Goal: Use online tool/utility: Use online tool/utility

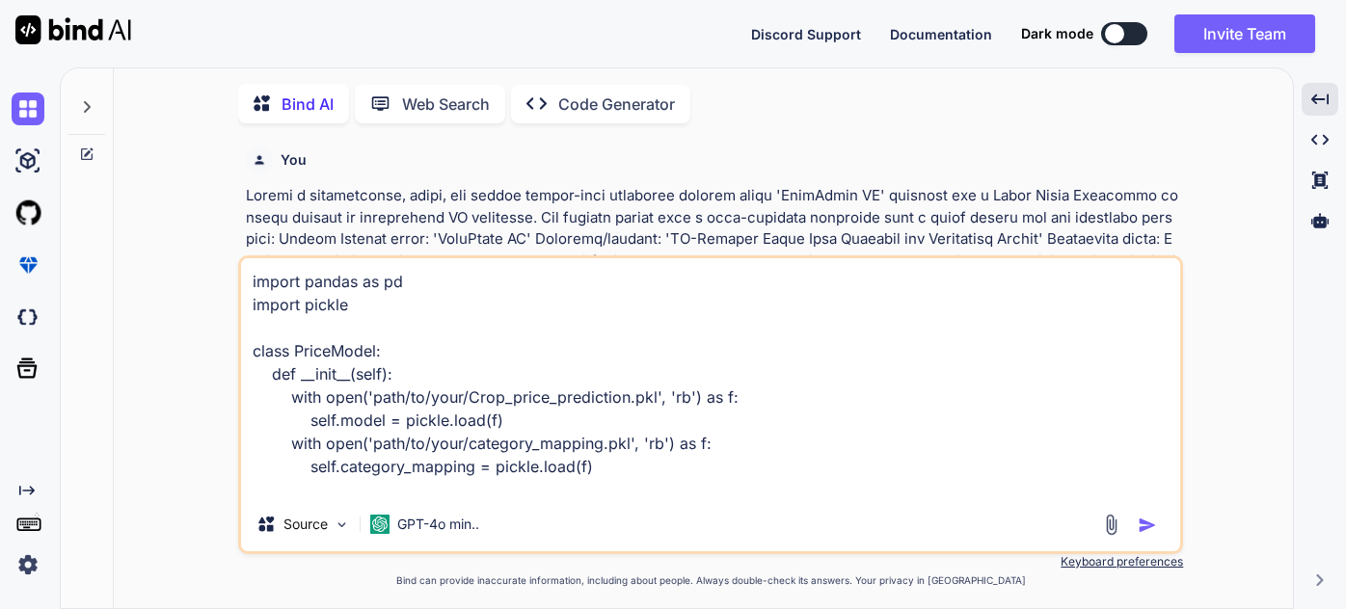
type textarea "x"
type textarea "import pandas as pd import pickle class PriceModel: def __init__(self): with op…"
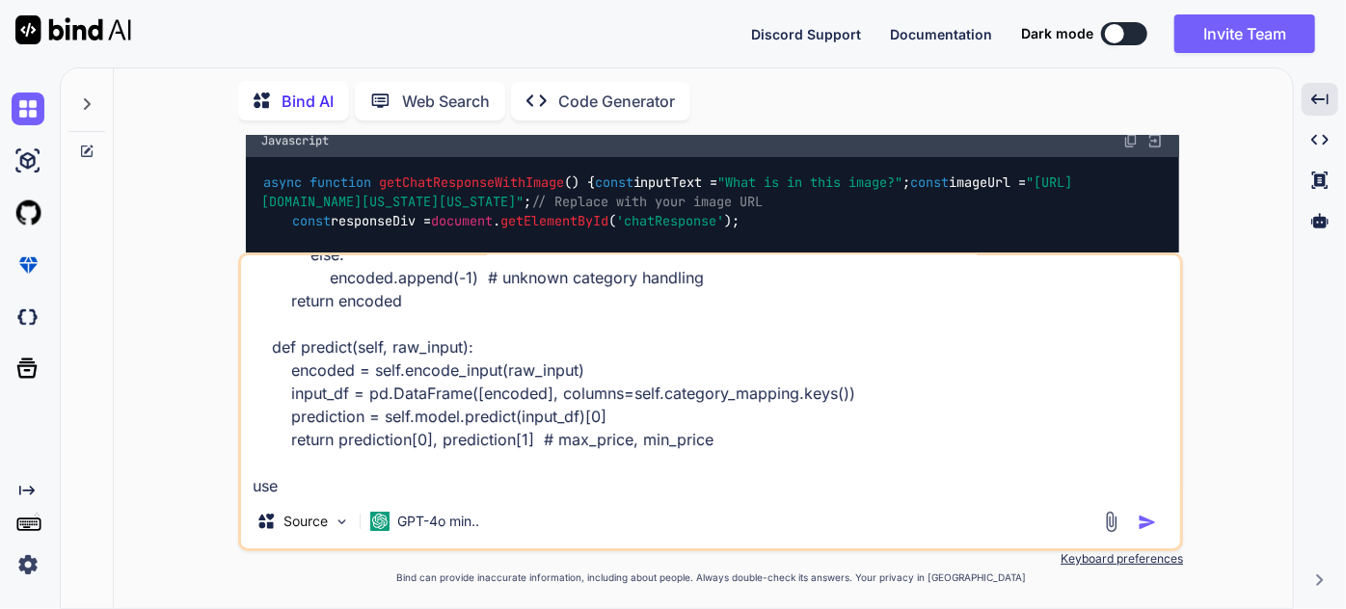
type textarea "x"
type textarea "import pandas as pd import pickle class PriceModel: def __init__(self): with op…"
type textarea "x"
type textarea "import pandas as pd import pickle class PriceModel: def __init__(self): with op…"
type textarea "x"
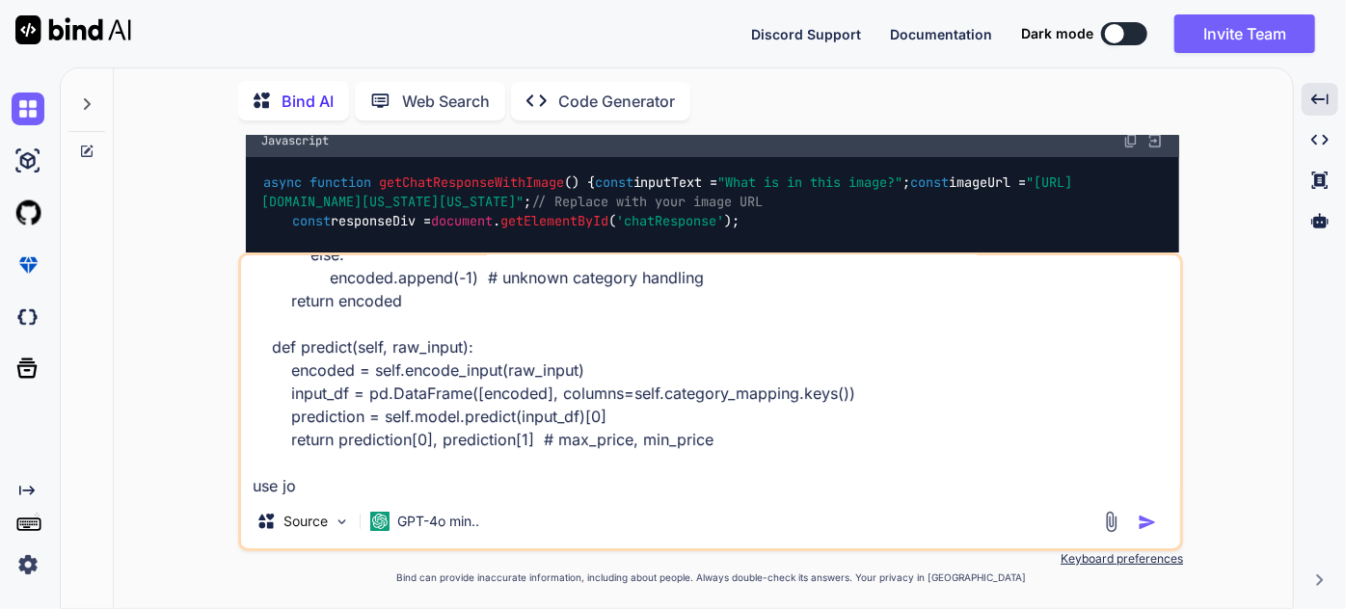
type textarea "import pandas as pd import pickle class PriceModel: def __init__(self): with op…"
type textarea "x"
type textarea "import pandas as pd import pickle class PriceModel: def __init__(self): with op…"
type textarea "x"
type textarea "import pandas as pd import pickle class PriceModel: def __init__(self): with op…"
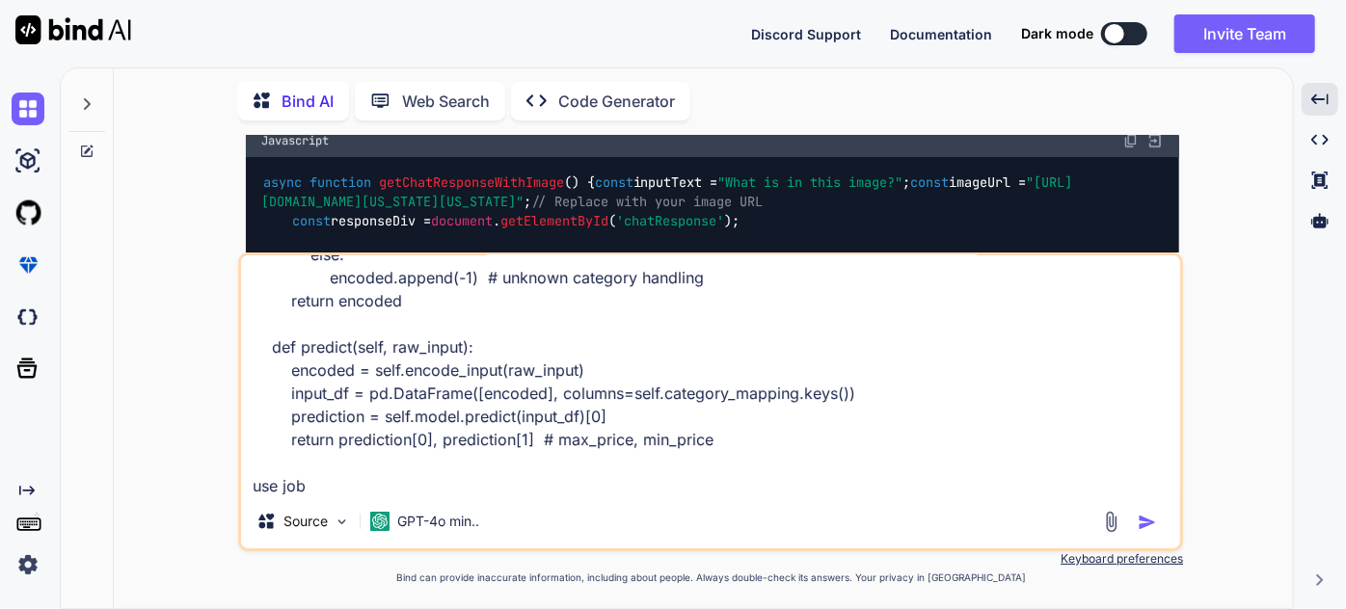
type textarea "x"
type textarea "import pandas as pd import pickle class PriceModel: def __init__(self): with op…"
type textarea "x"
type textarea "import pandas as pd import pickle class PriceModel: def __init__(self): with op…"
type textarea "x"
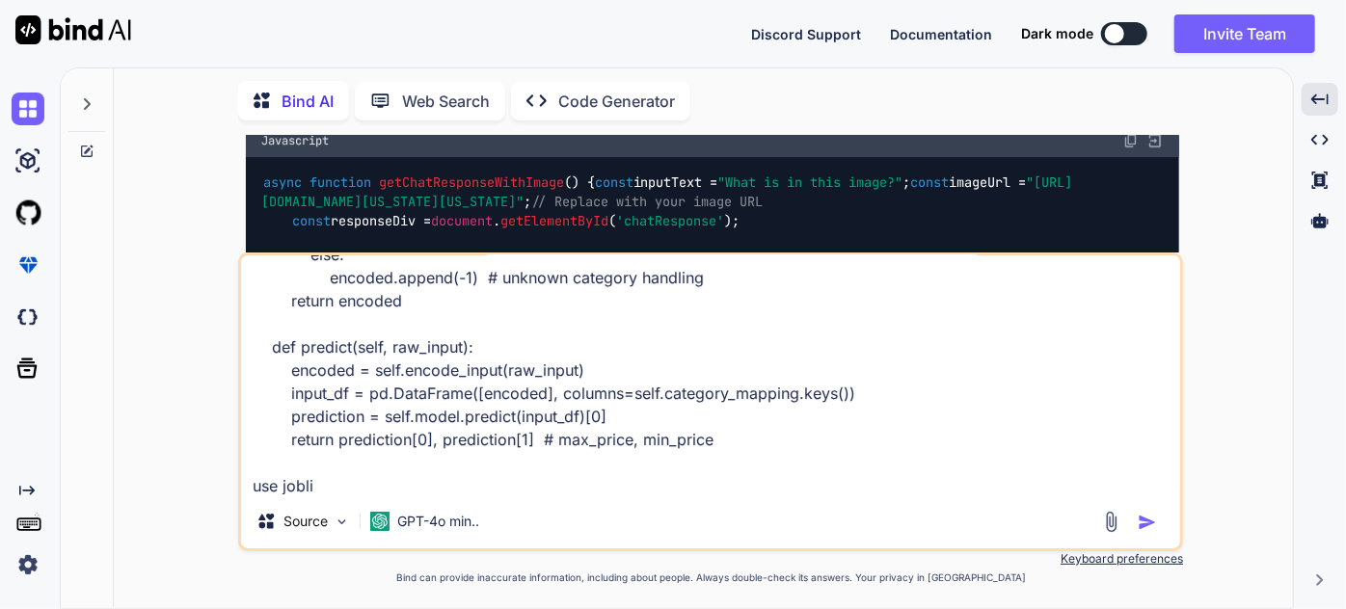
type textarea "import pandas as pd import pickle class PriceModel: def __init__(self): with op…"
type textarea "x"
type textarea "import pandas as pd import pickle class PriceModel: def __init__(self): with op…"
type textarea "x"
type textarea "import pandas as pd import pickle class PriceModel: def __init__(self): with op…"
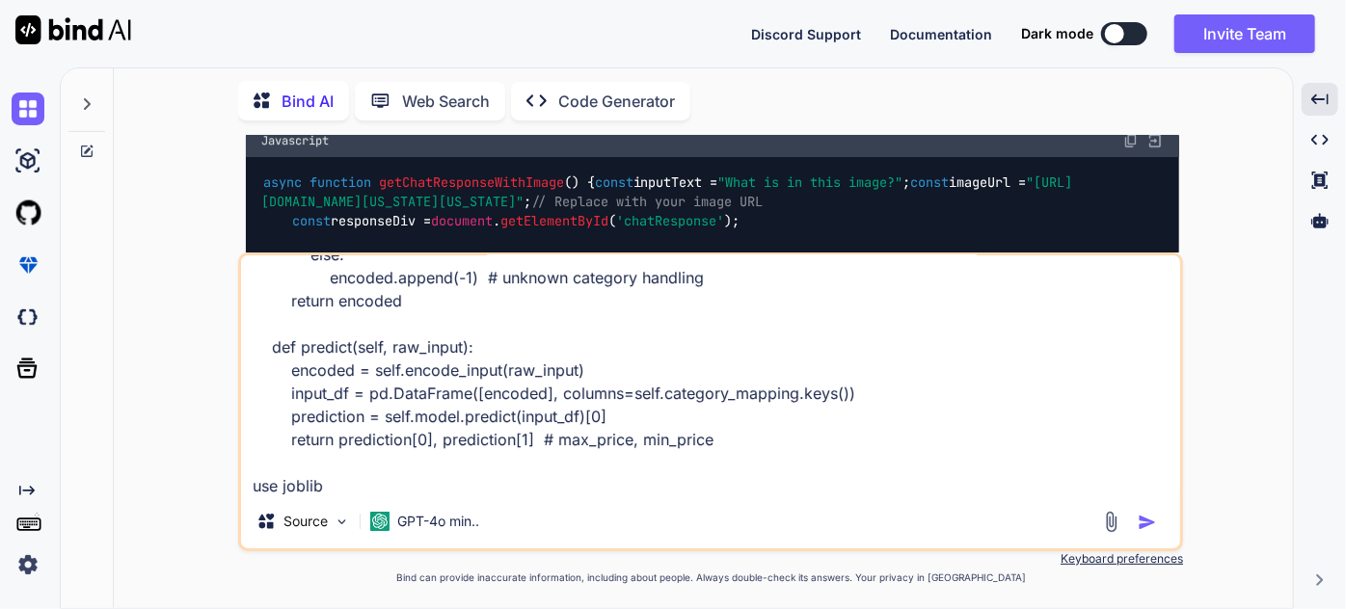
type textarea "x"
type textarea "import pandas as pd import pickle class PriceModel: def __init__(self): with op…"
type textarea "x"
type textarea "import pandas as pd import pickle class PriceModel: def __init__(self): with op…"
type textarea "x"
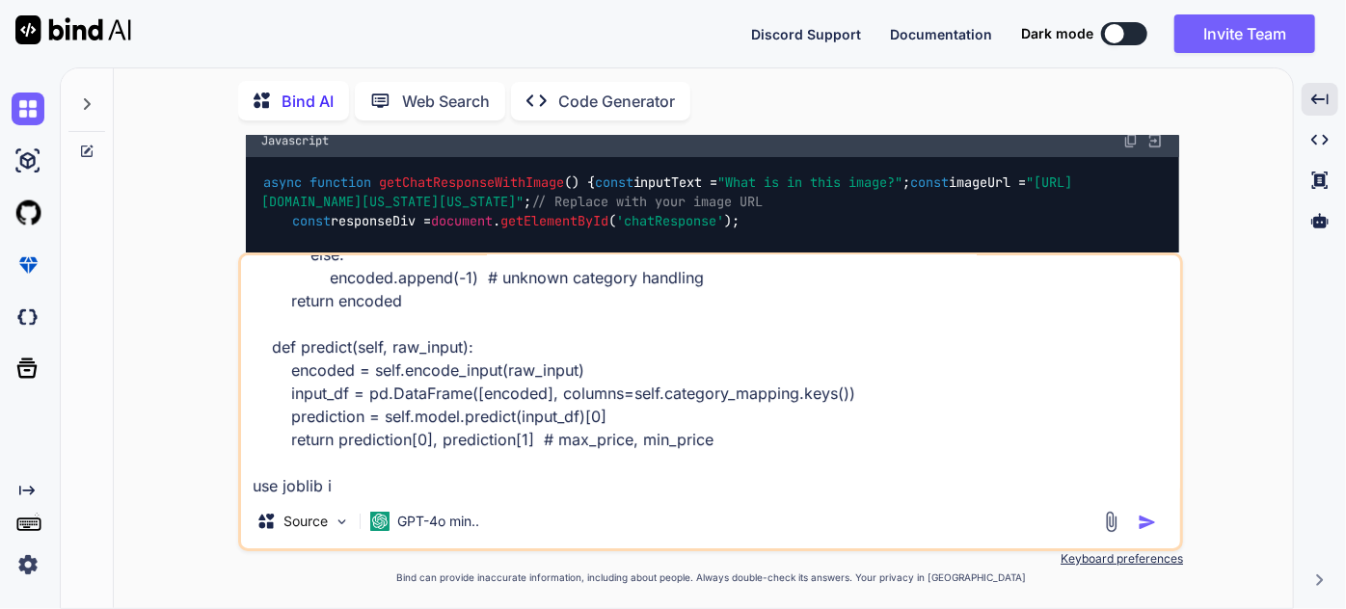
type textarea "import pandas as pd import pickle class PriceModel: def __init__(self): with op…"
type textarea "x"
type textarea "import pandas as pd import pickle class PriceModel: def __init__(self): with op…"
type textarea "x"
type textarea "import pandas as pd import pickle class PriceModel: def __init__(self): with op…"
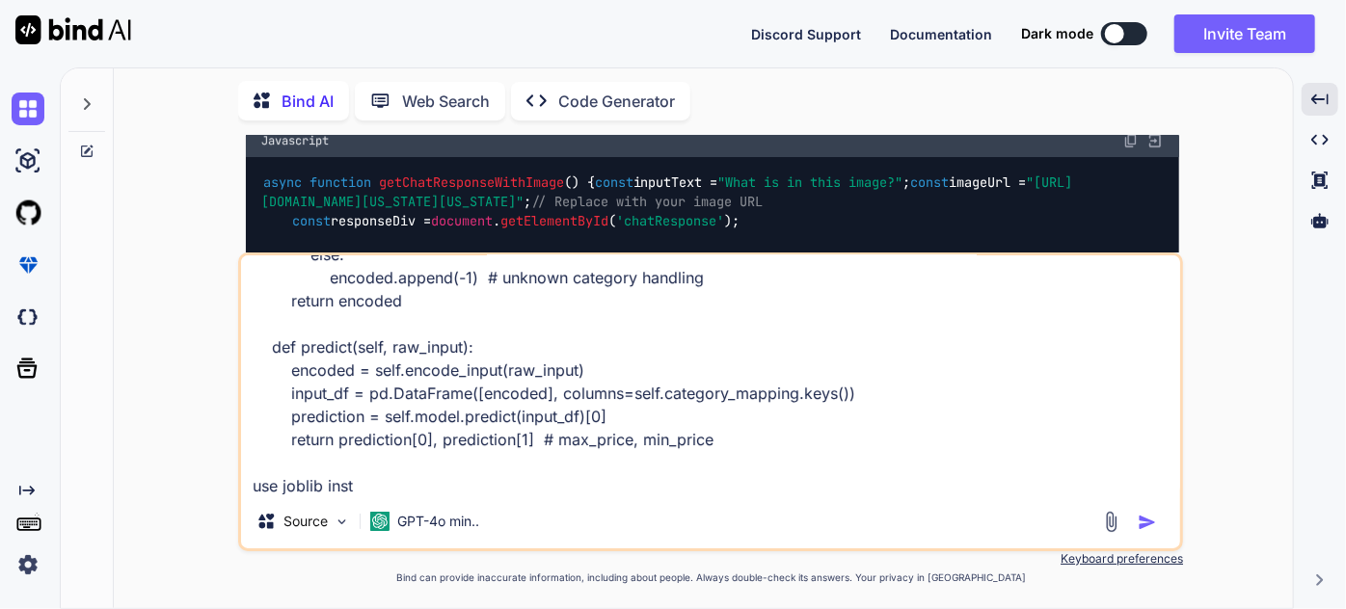
type textarea "x"
type textarea "import pandas as pd import pickle class PriceModel: def __init__(self): with op…"
type textarea "x"
type textarea "import pandas as pd import pickle class PriceModel: def __init__(self): with op…"
type textarea "x"
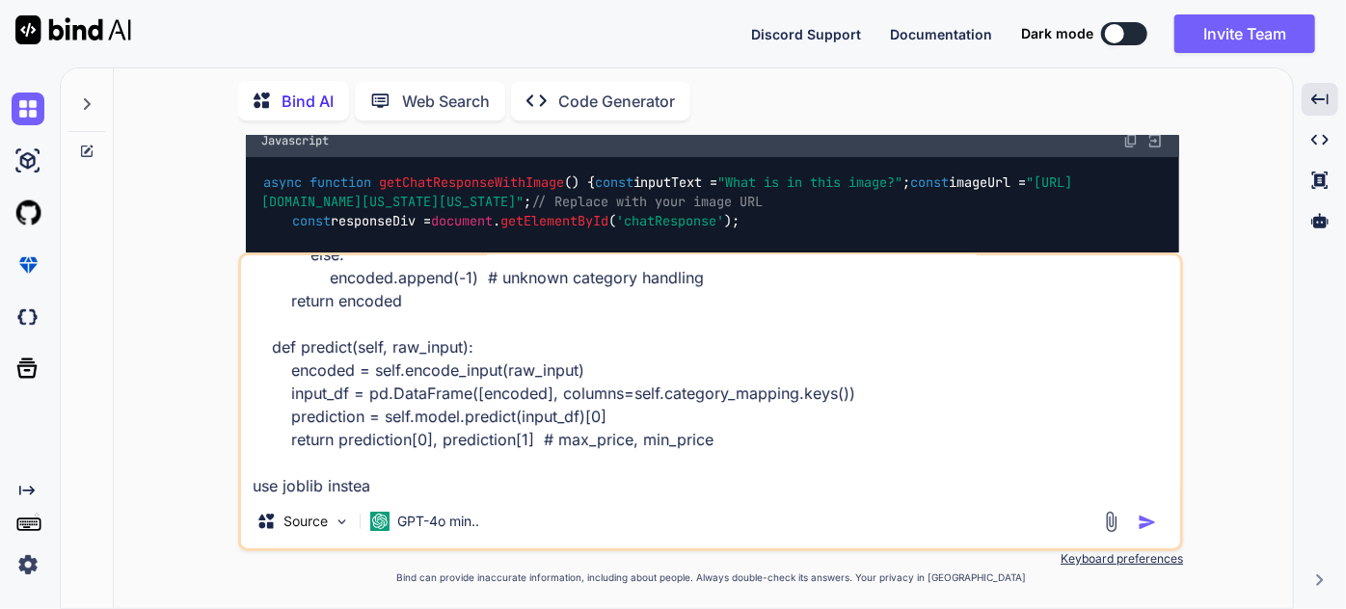
type textarea "import pandas as pd import pickle class PriceModel: def __init__(self): with op…"
type textarea "x"
type textarea "import pandas as pd import pickle class PriceModel: def __init__(self): with op…"
type textarea "x"
type textarea "import pandas as pd import pickle class PriceModel: def __init__(self): with op…"
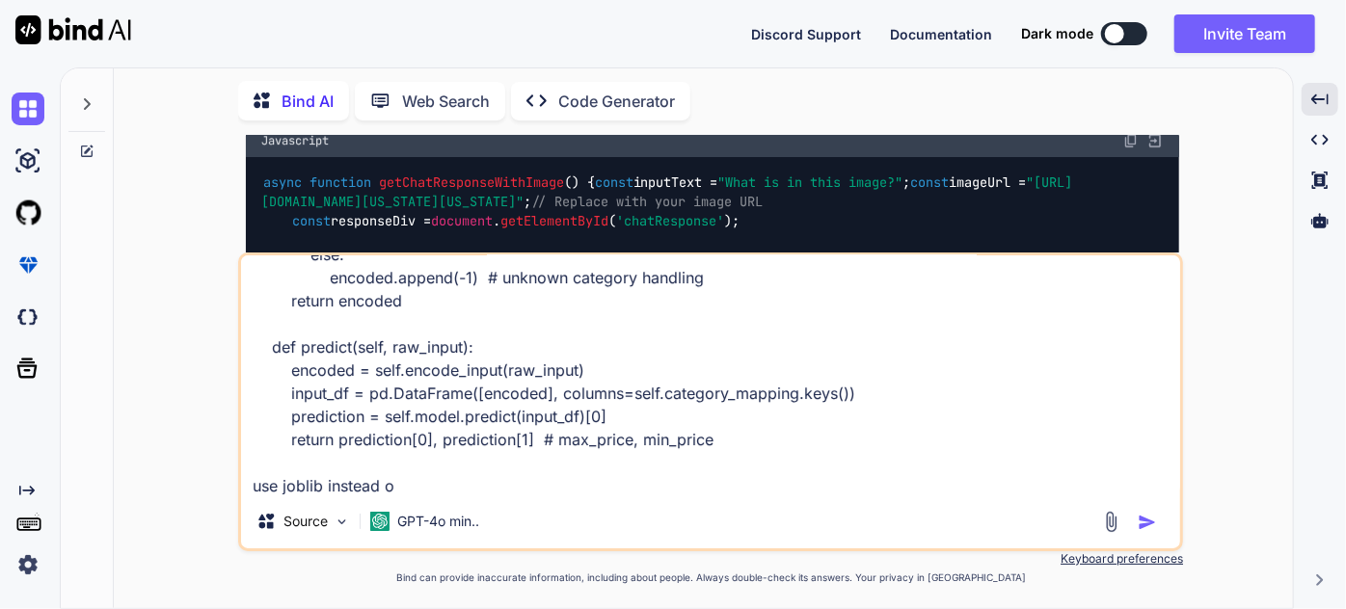
type textarea "x"
type textarea "import pandas as pd import pickle class PriceModel: def __init__(self): with op…"
type textarea "x"
type textarea "import pandas as pd import pickle class PriceModel: def __init__(self): with op…"
type textarea "x"
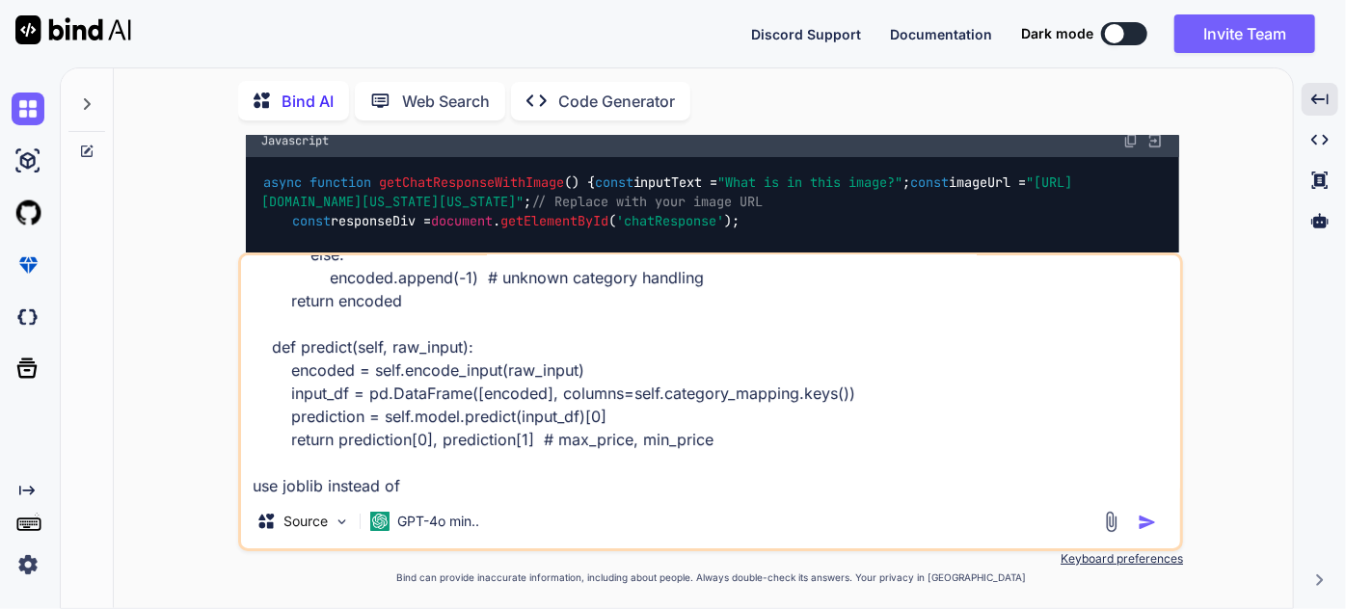
type textarea "import pandas as pd import pickle class PriceModel: def __init__(self): with op…"
type textarea "x"
type textarea "import pandas as pd import pickle class PriceModel: def __init__(self): with op…"
type textarea "x"
type textarea "import pandas as pd import pickle class PriceModel: def __init__(self): with op…"
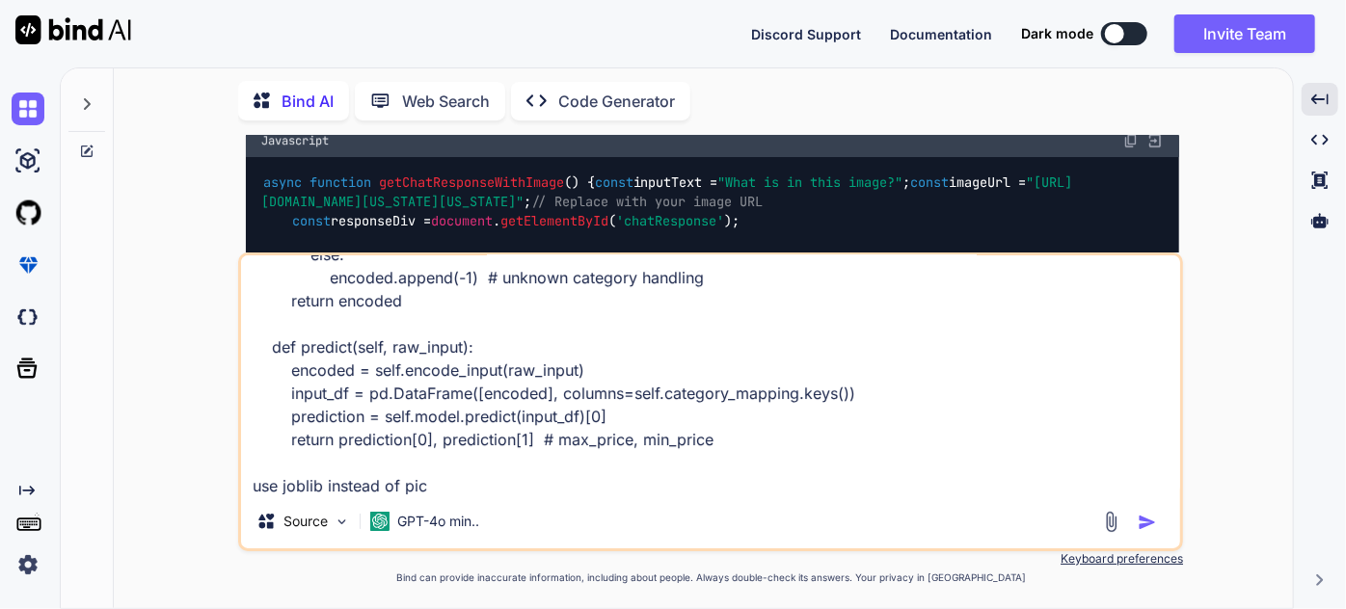
type textarea "x"
type textarea "import pandas as pd import pickle class PriceModel: def __init__(self): with op…"
type textarea "x"
type textarea "import pandas as pd import pickle class PriceModel: def __init__(self): with op…"
type textarea "x"
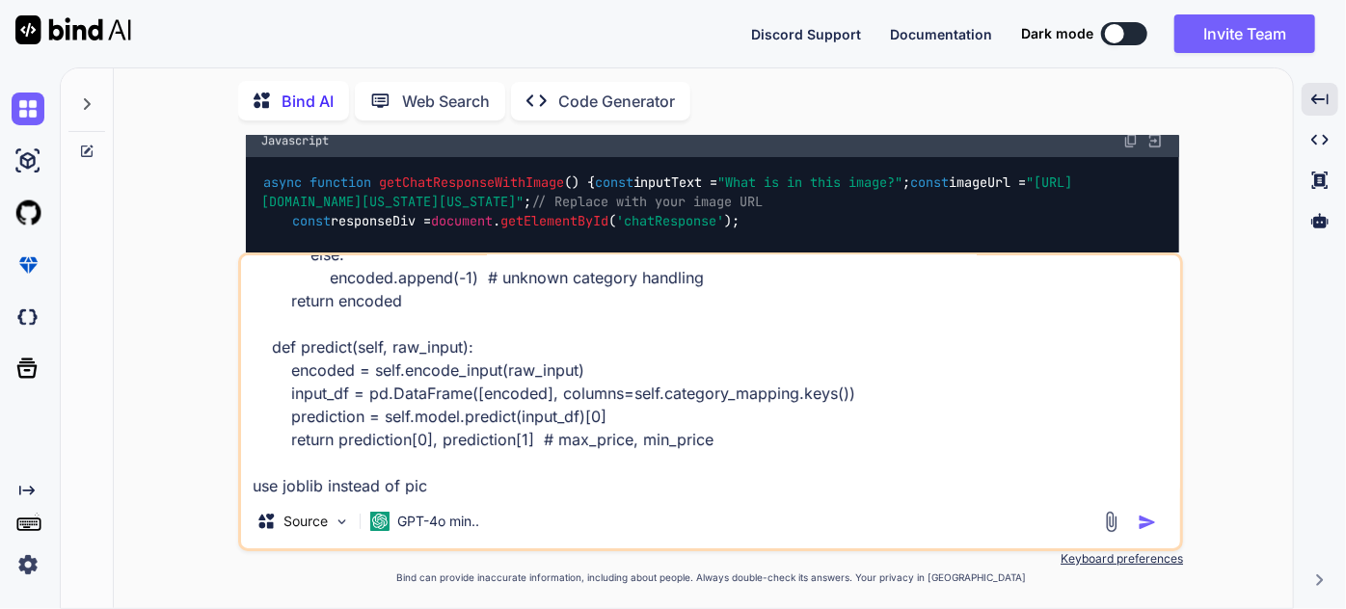
type textarea "import pandas as pd import pickle class PriceModel: def __init__(self): with op…"
type textarea "x"
type textarea "import pandas as pd import pickle class PriceModel: def __init__(self): with op…"
type textarea "x"
type textarea "import pandas as pd import pickle class PriceModel: def __init__(self): with op…"
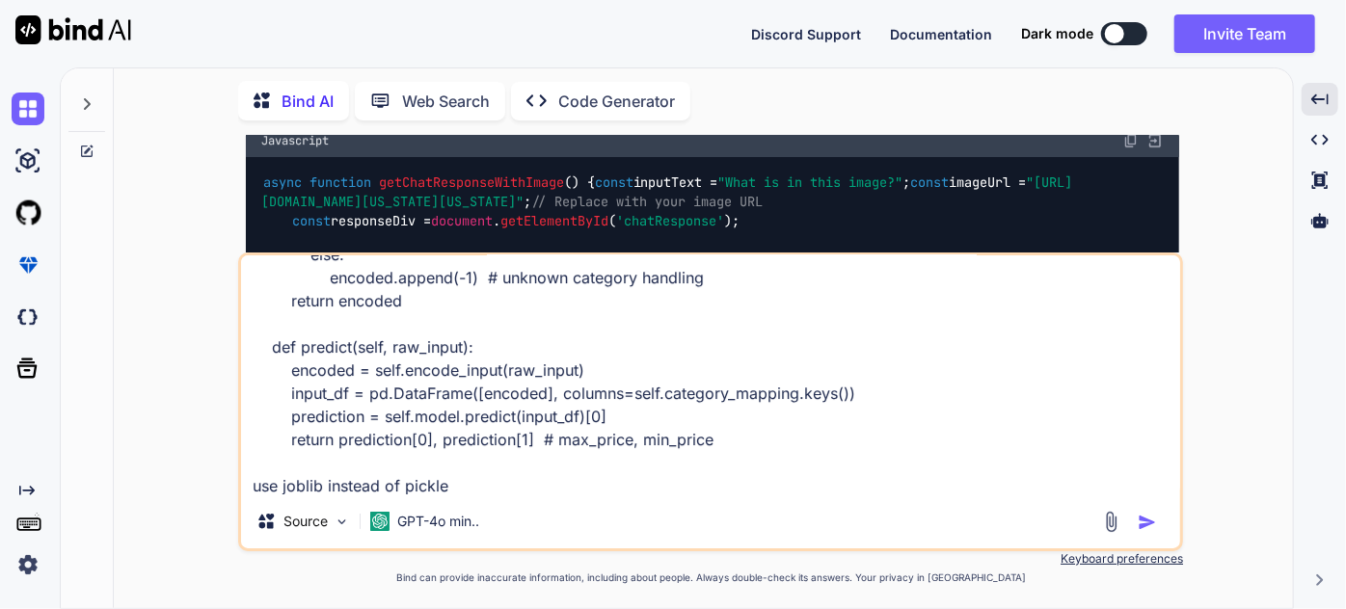
type textarea "x"
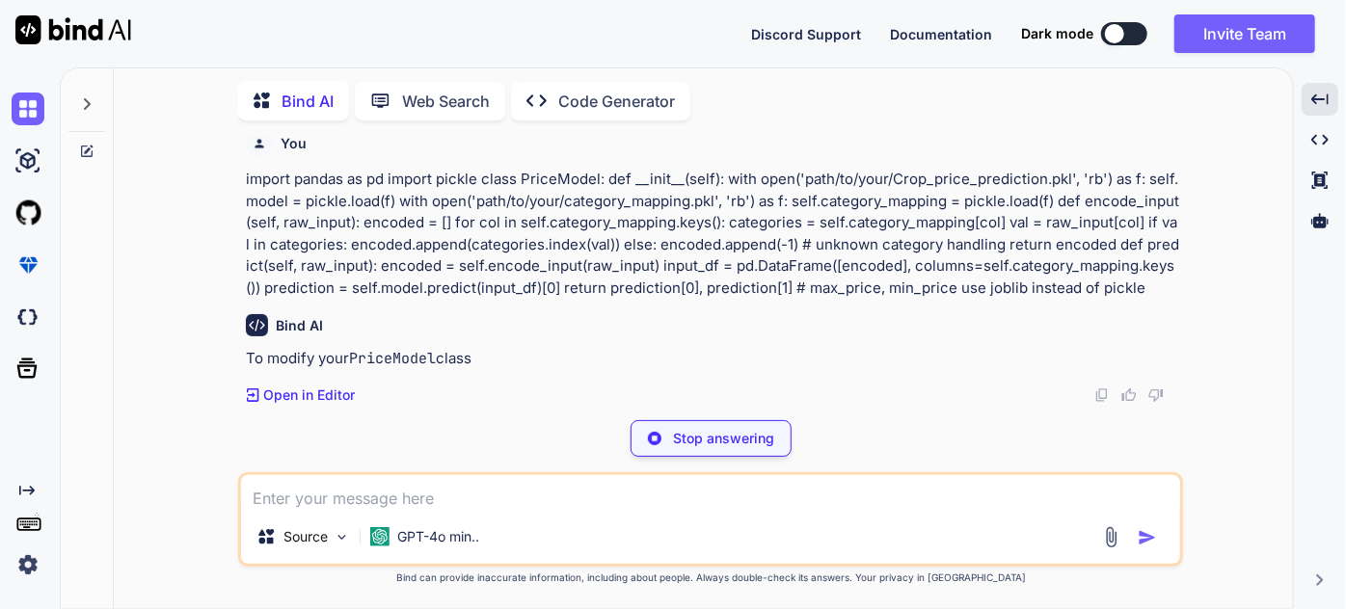
scroll to position [54401, 0]
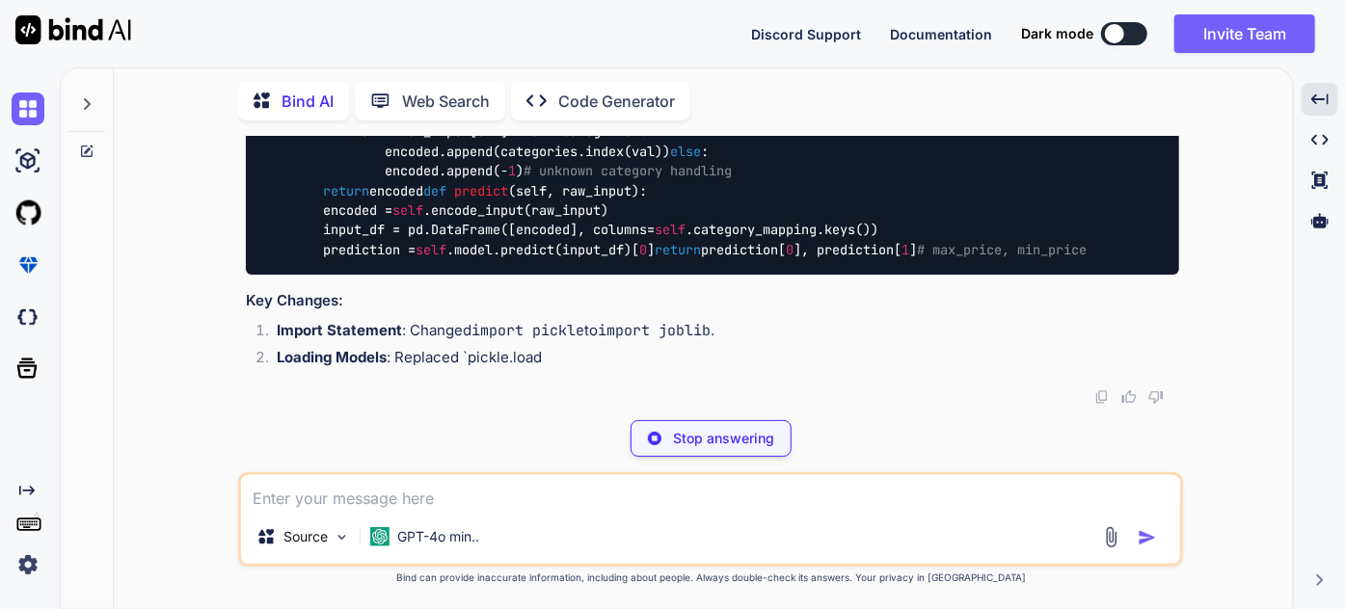
type textarea "x"
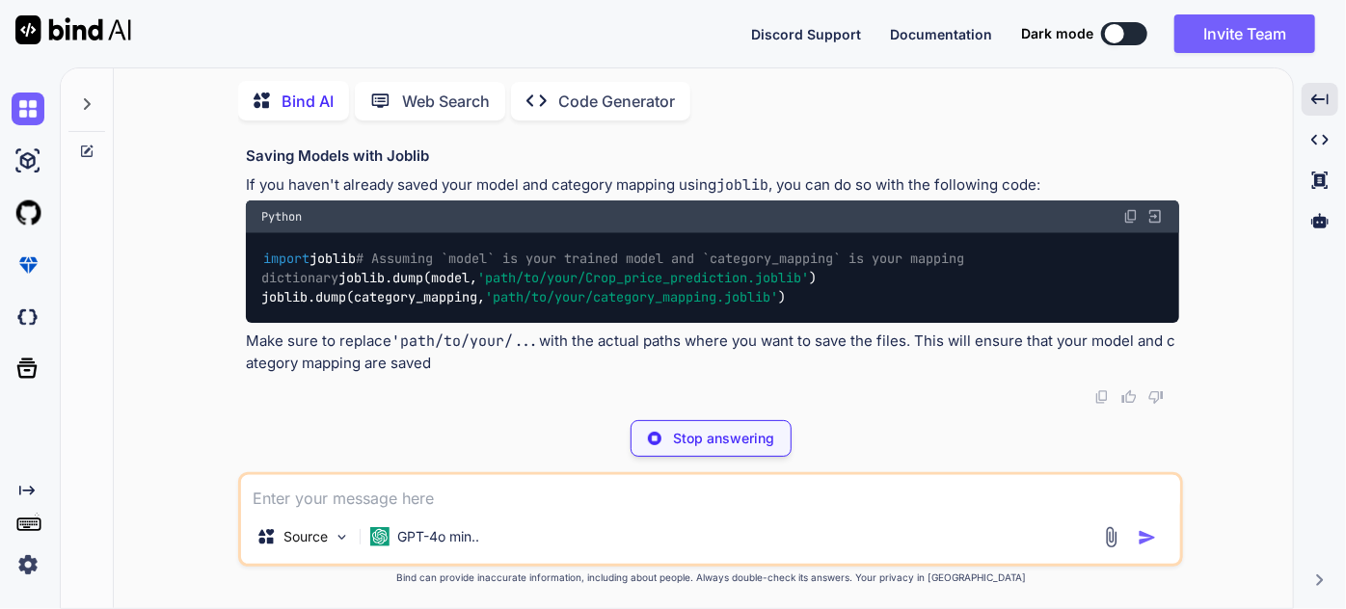
scroll to position [60128, 0]
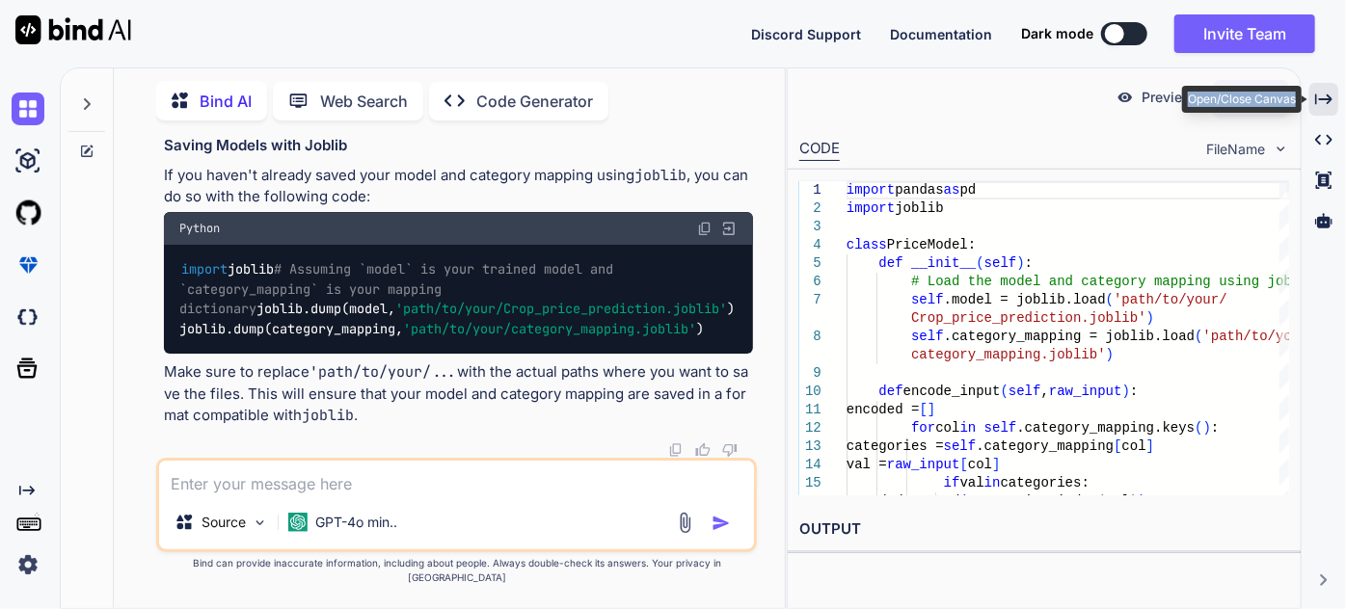
drag, startPoint x: 1345, startPoint y: 95, endPoint x: 1327, endPoint y: 95, distance: 18.3
click at [1327, 95] on div "Bind AI Web Search Created with Pixso. Code Generator You Bind AI Here's a prot…" at bounding box center [703, 338] width 1286 height 542
click at [1327, 95] on icon at bounding box center [1323, 99] width 17 height 11
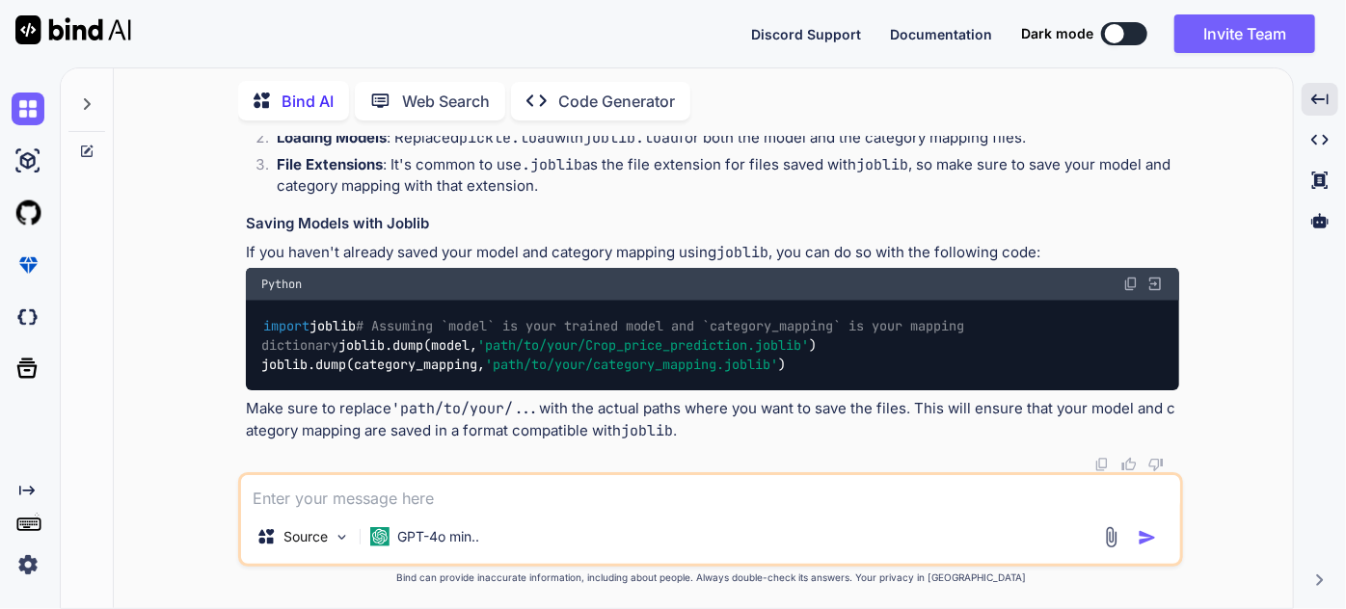
scroll to position [54728, 0]
click at [802, 488] on textarea at bounding box center [710, 492] width 939 height 35
type textarea "but file is in .pkl not .joblib"
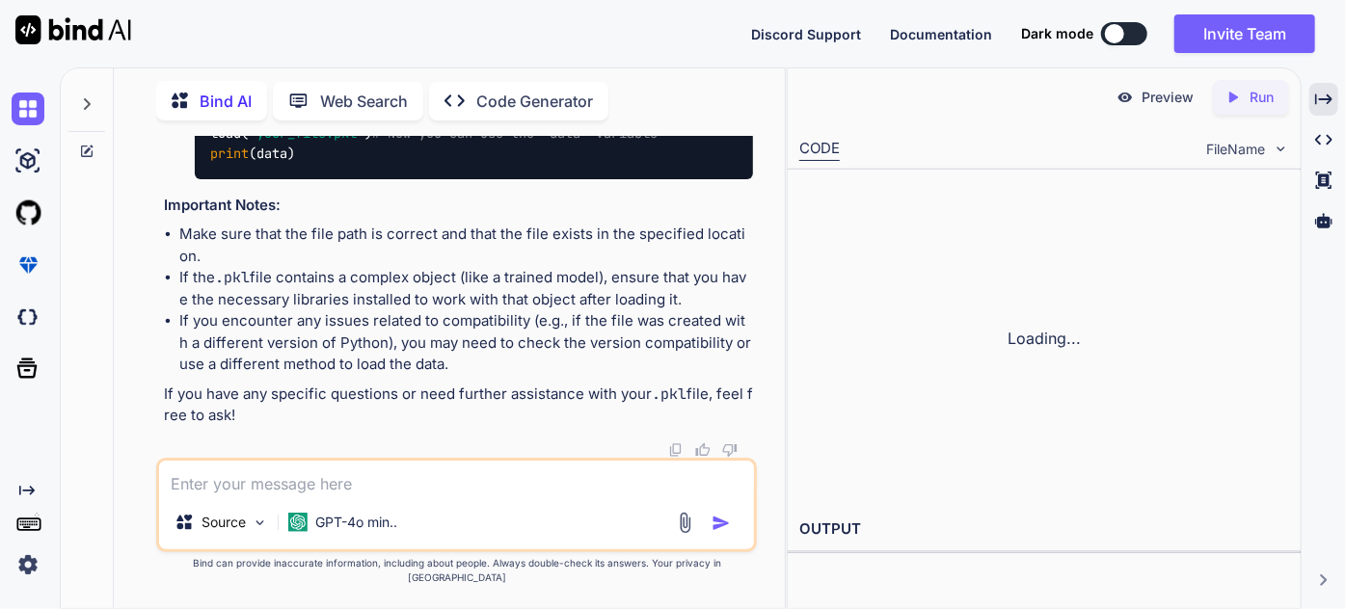
scroll to position [62413, 0]
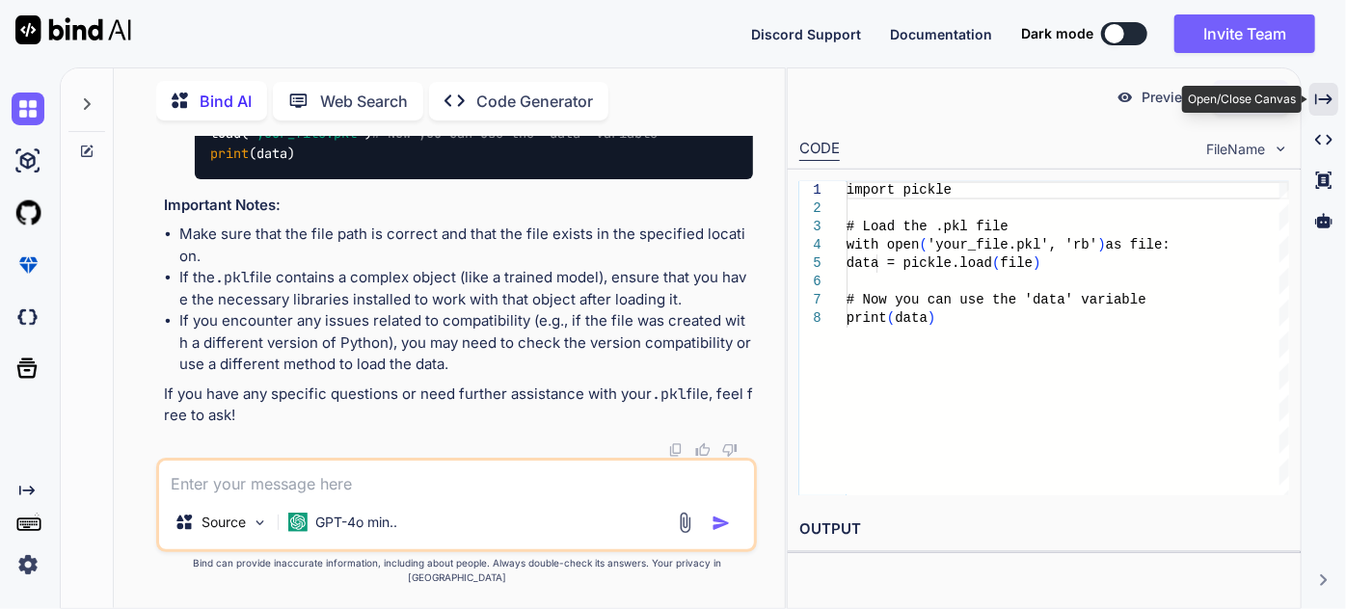
click at [1329, 105] on icon "Created with Pixso." at bounding box center [1323, 99] width 17 height 17
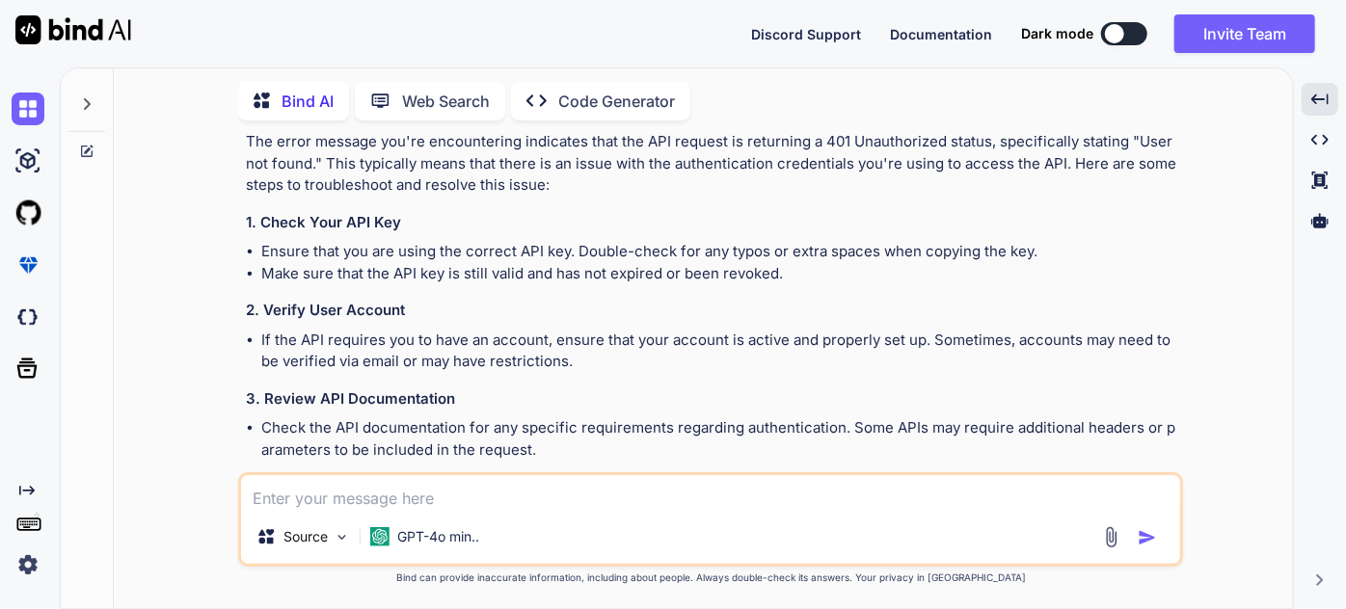
scroll to position [34405, 0]
